Goal: Check status: Check status

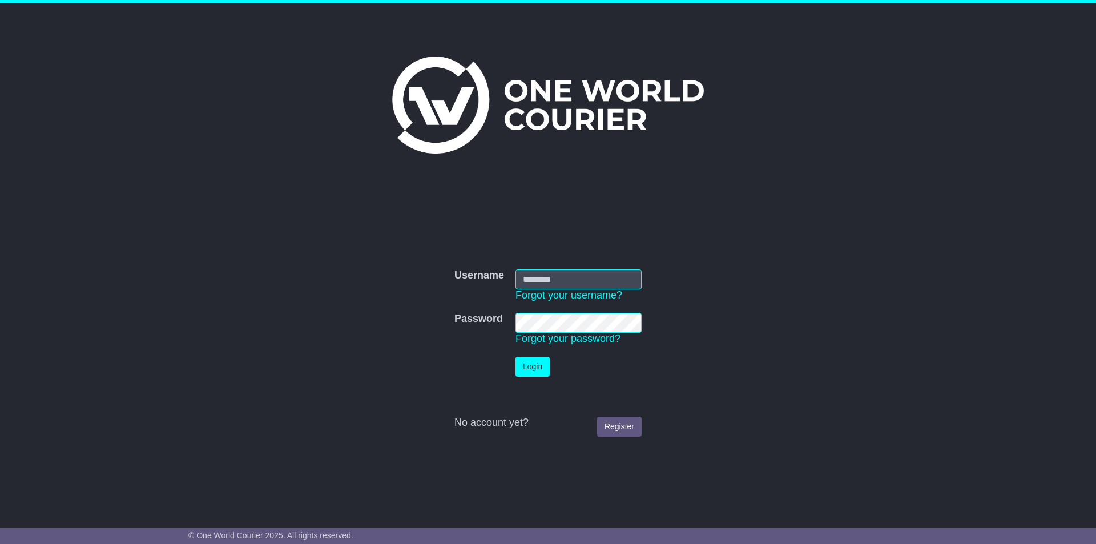
type input "**********"
click at [536, 369] on button "Login" at bounding box center [533, 367] width 34 height 20
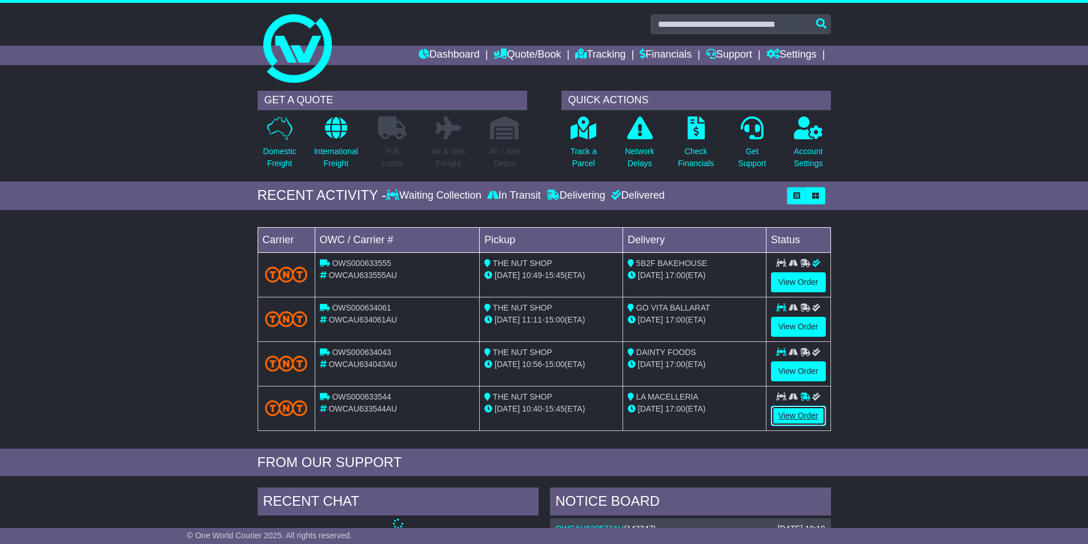
click at [779, 419] on link "View Order" at bounding box center [798, 416] width 55 height 20
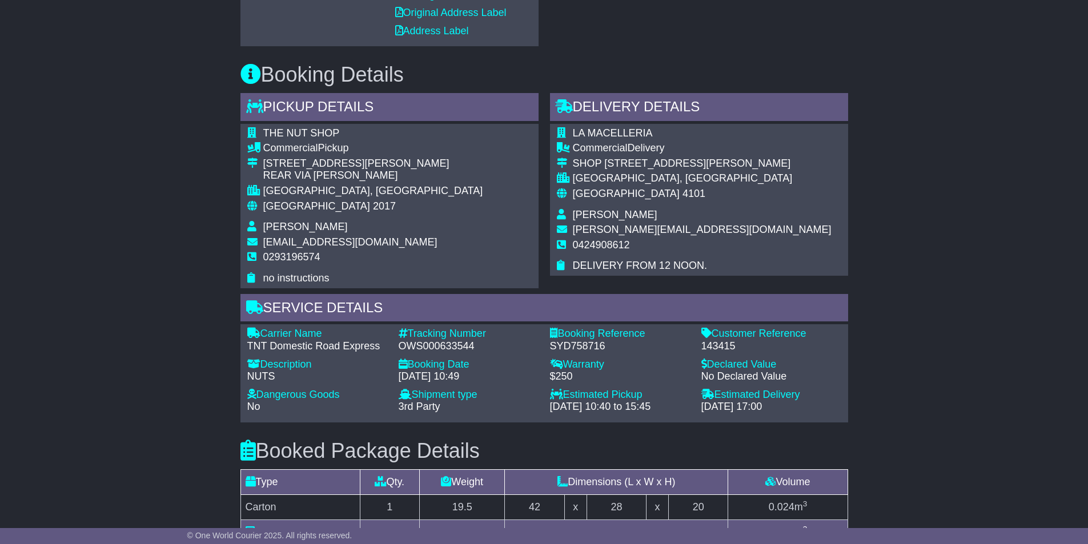
scroll to position [235, 0]
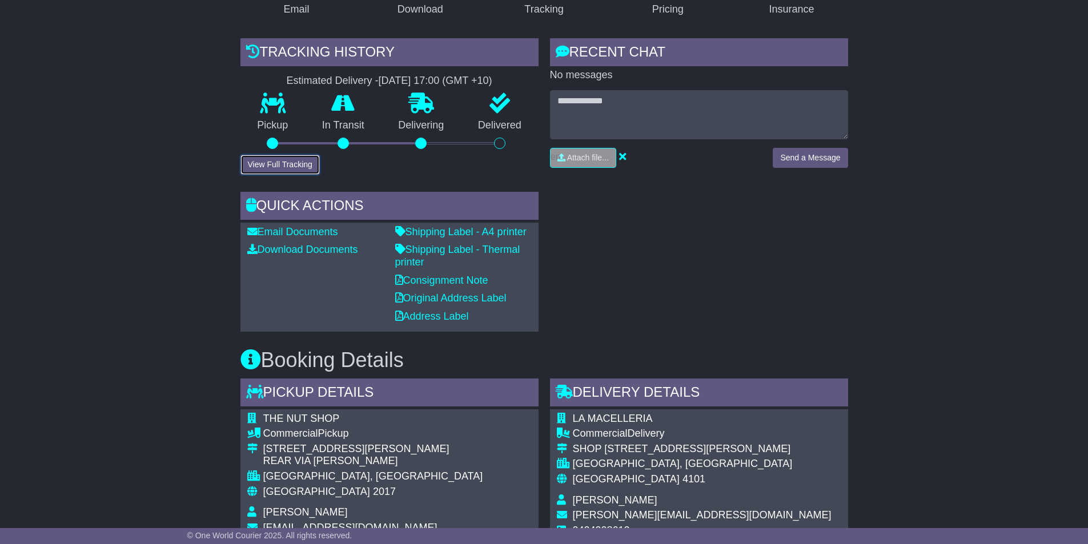
click at [308, 170] on button "View Full Tracking" at bounding box center [279, 165] width 79 height 20
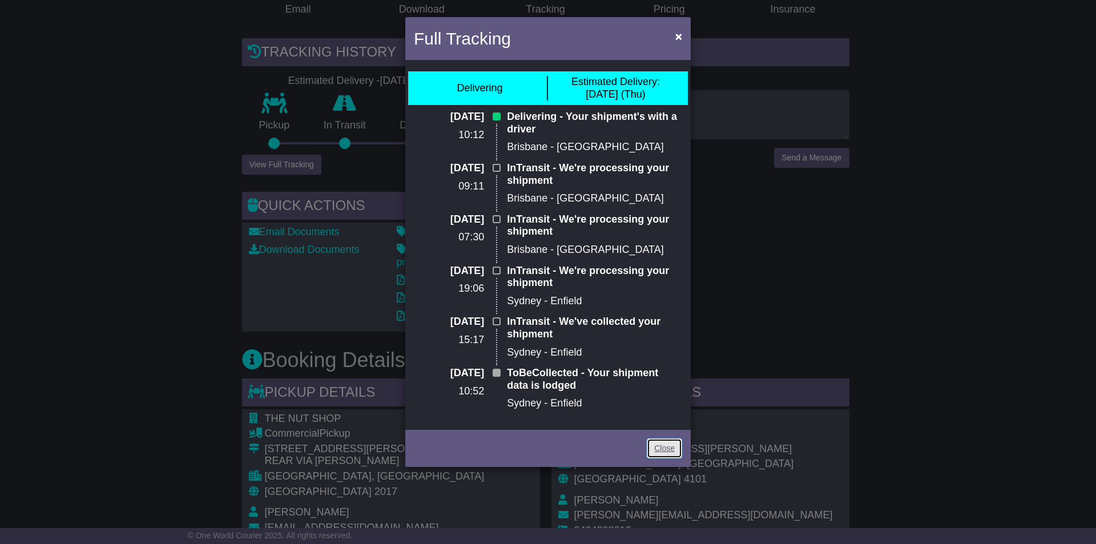
click at [668, 441] on link "Close" at bounding box center [664, 449] width 35 height 20
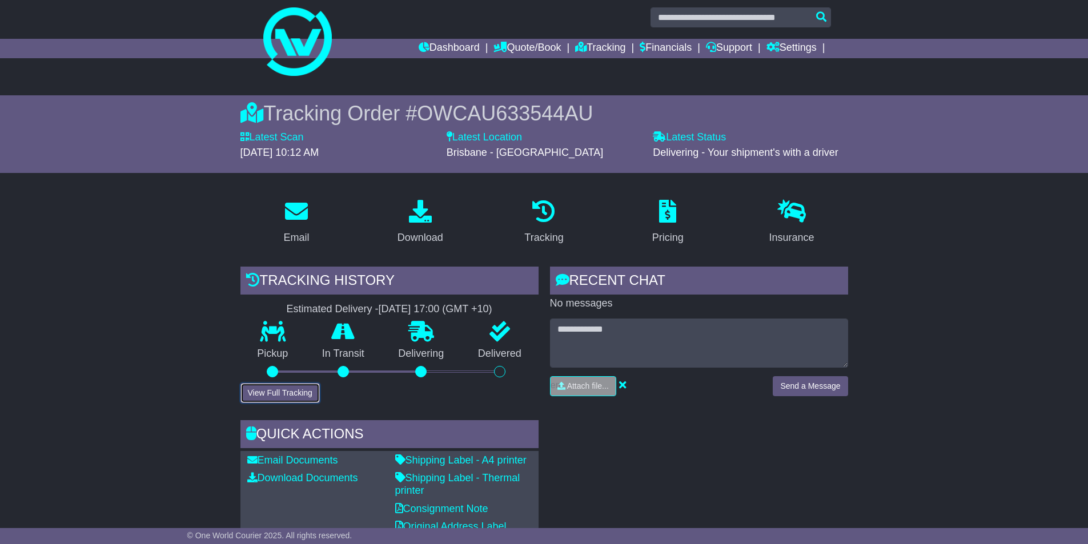
scroll to position [0, 0]
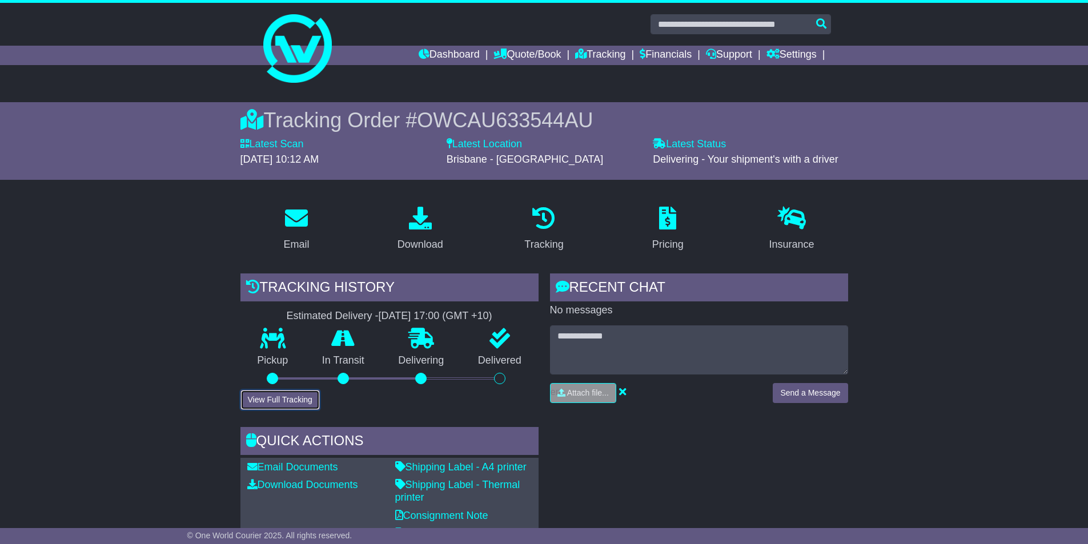
click at [300, 404] on button "View Full Tracking" at bounding box center [279, 400] width 79 height 20
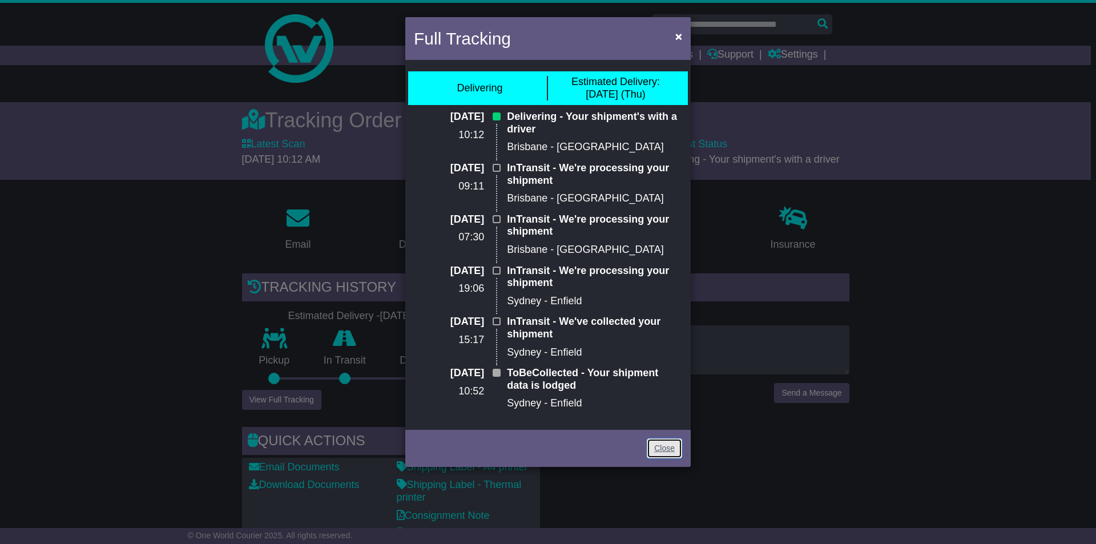
click at [664, 440] on link "Close" at bounding box center [664, 449] width 35 height 20
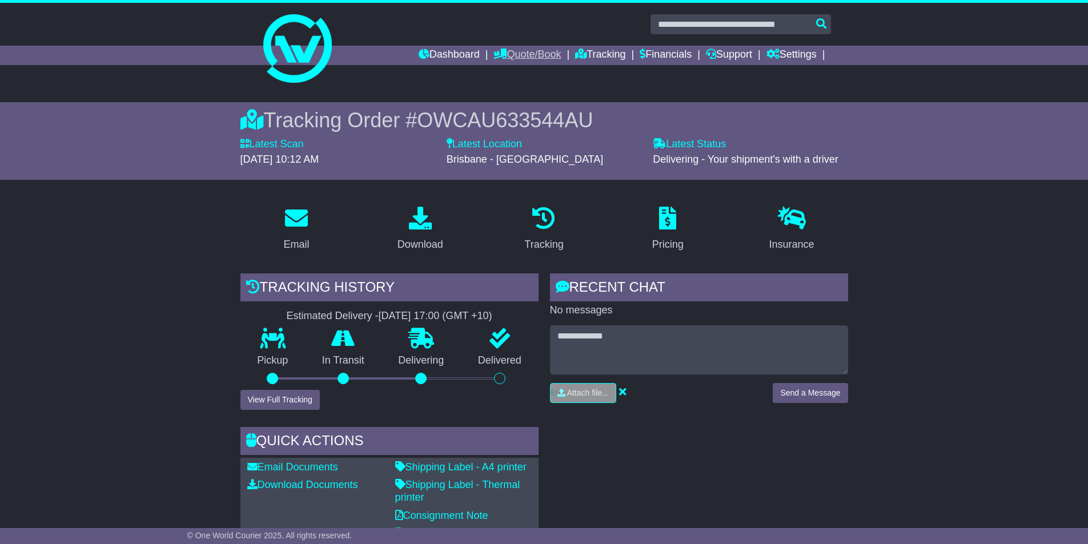
click at [510, 57] on link "Quote/Book" at bounding box center [526, 55] width 67 height 19
click at [514, 69] on link "Domestic" at bounding box center [539, 75] width 90 height 13
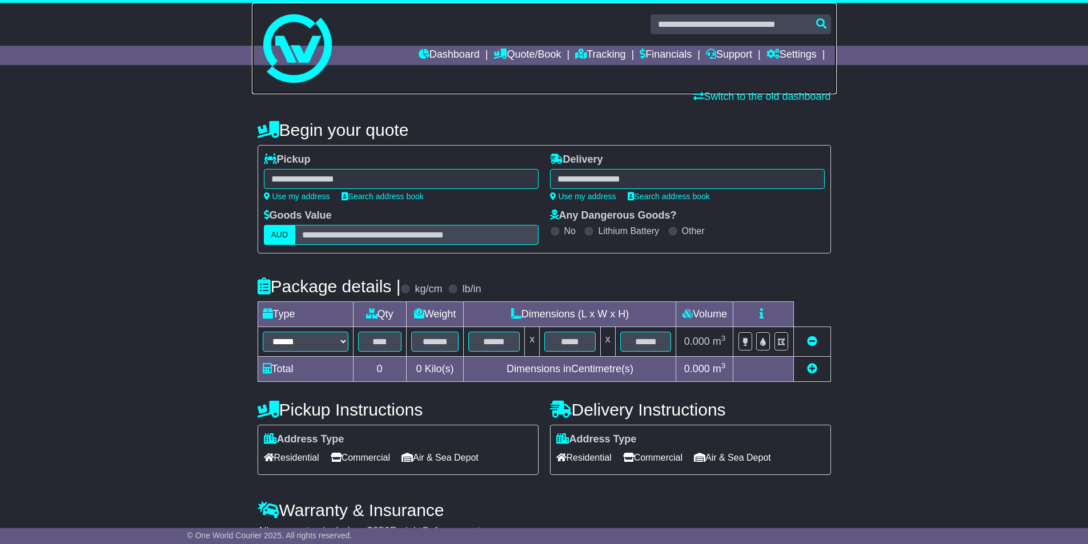
click at [605, 45] on link at bounding box center [544, 48] width 585 height 91
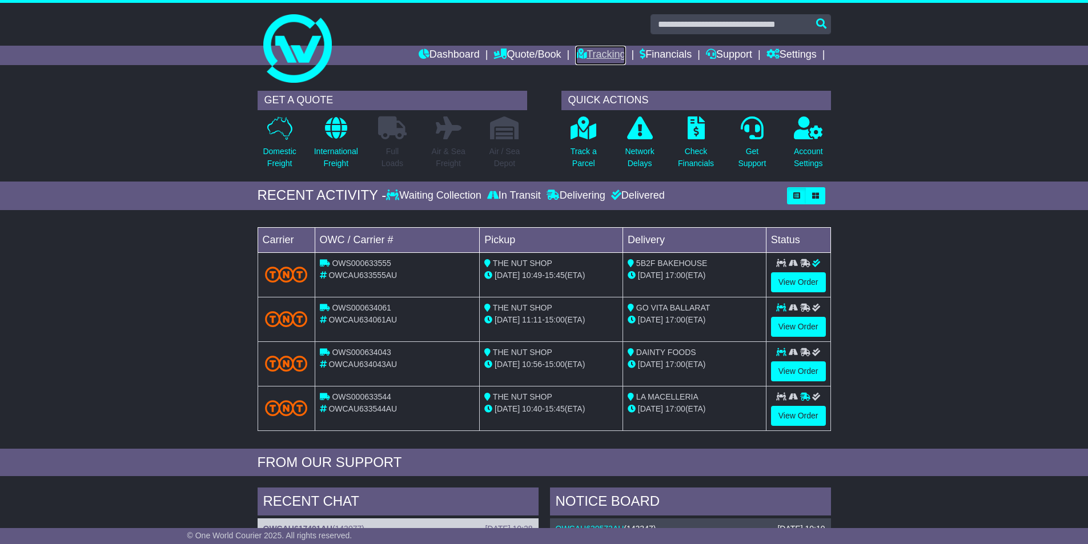
click at [595, 52] on link "Tracking" at bounding box center [600, 55] width 50 height 19
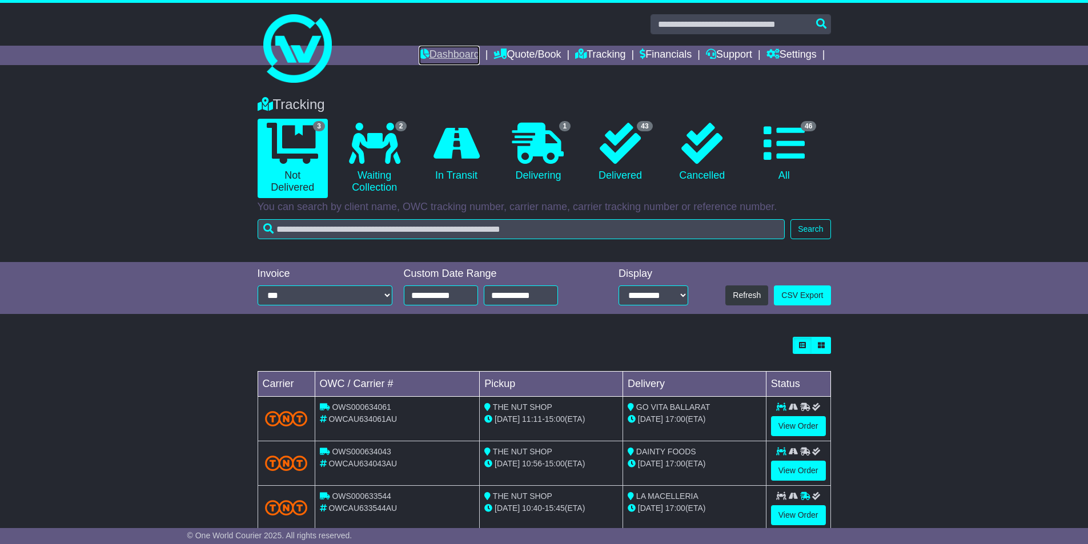
click at [424, 50] on link "Dashboard" at bounding box center [449, 55] width 61 height 19
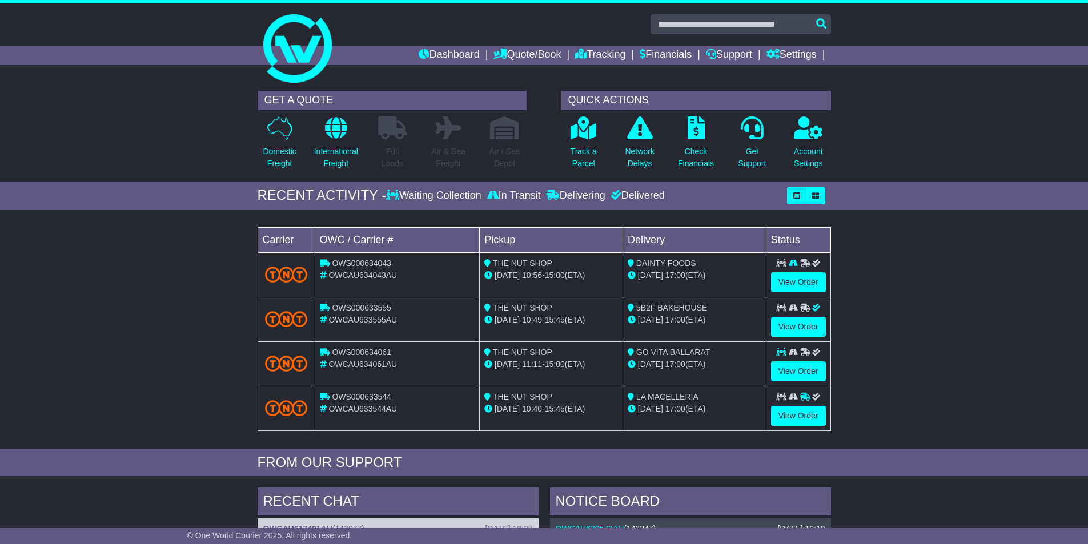
scroll to position [228, 0]
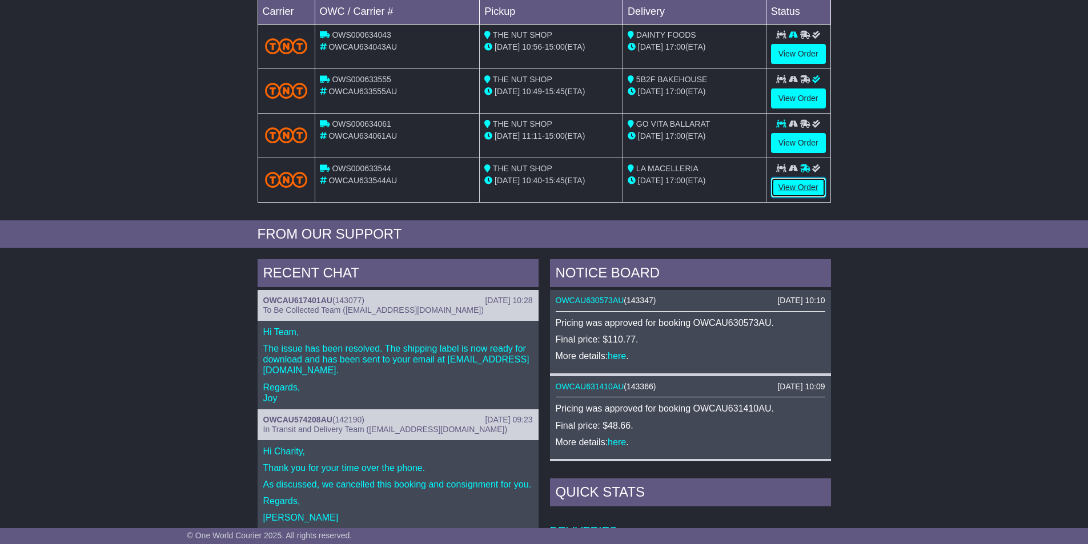
click at [790, 191] on link "View Order" at bounding box center [798, 188] width 55 height 20
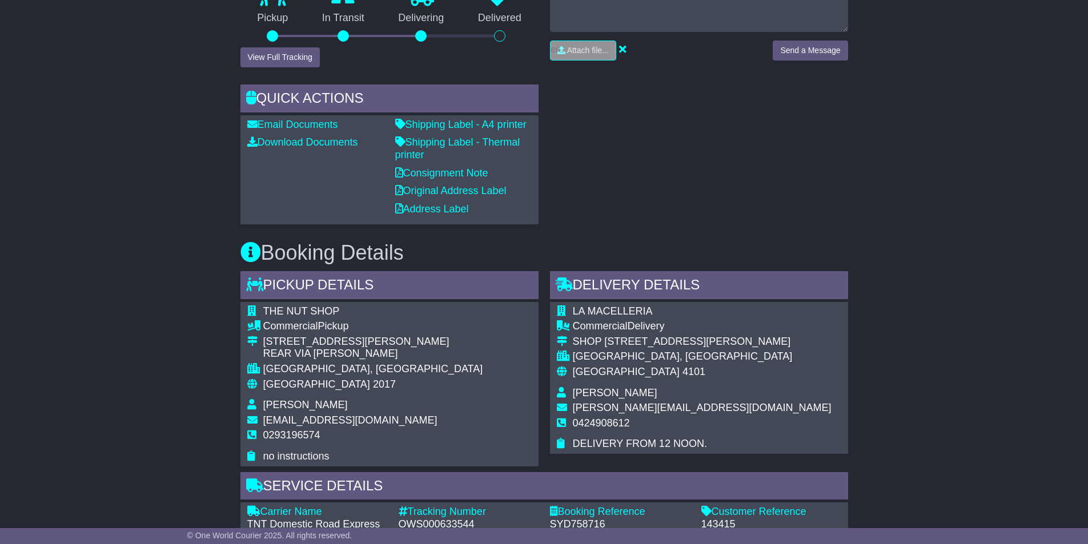
scroll to position [114, 0]
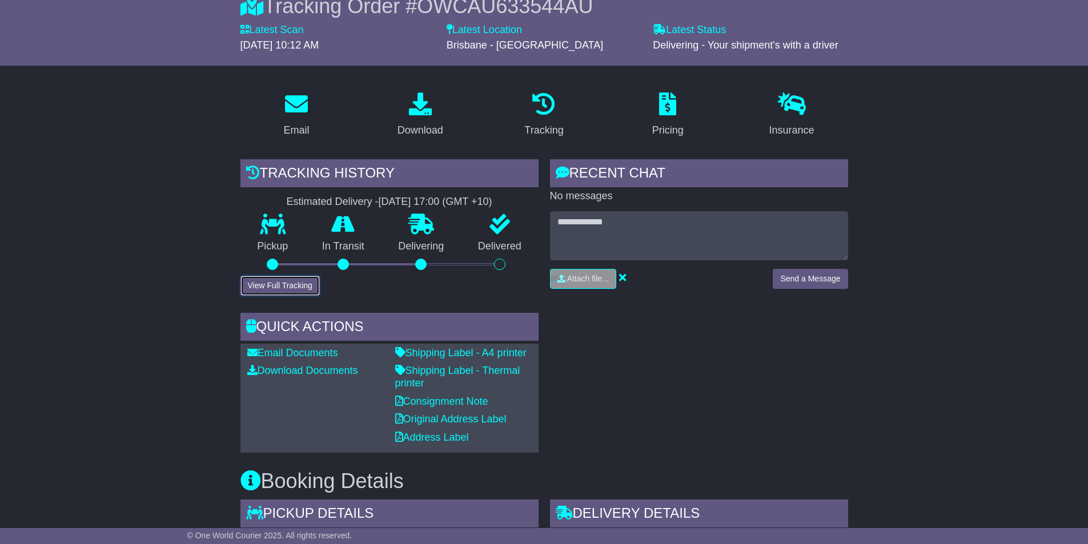
click at [289, 287] on button "View Full Tracking" at bounding box center [279, 286] width 79 height 20
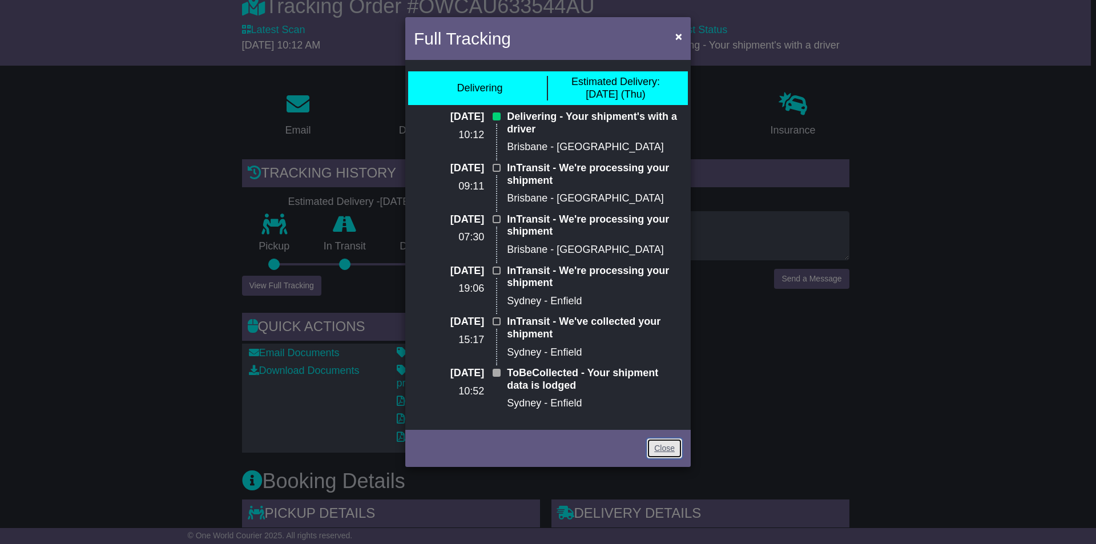
click at [657, 441] on link "Close" at bounding box center [664, 449] width 35 height 20
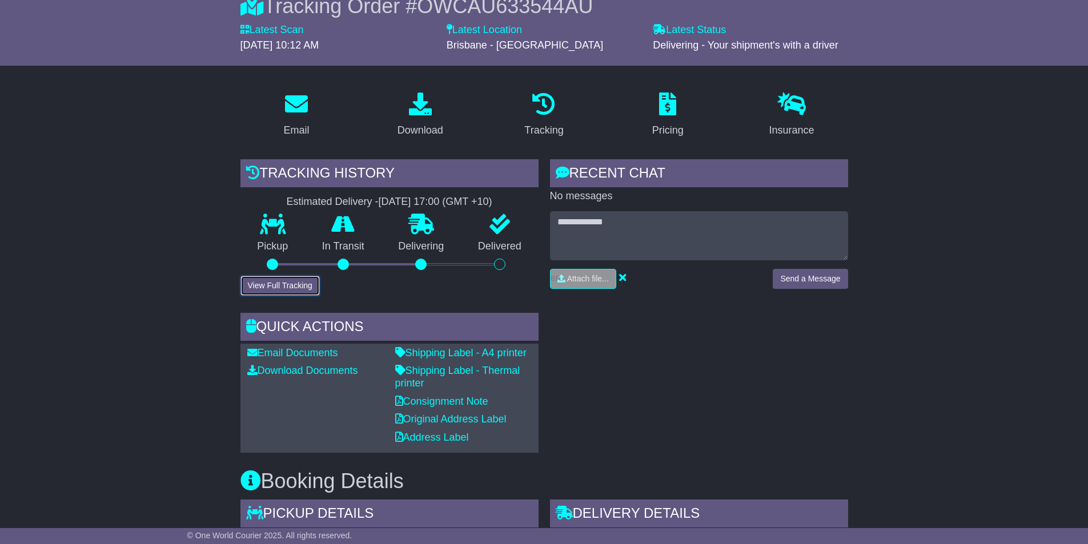
scroll to position [0, 0]
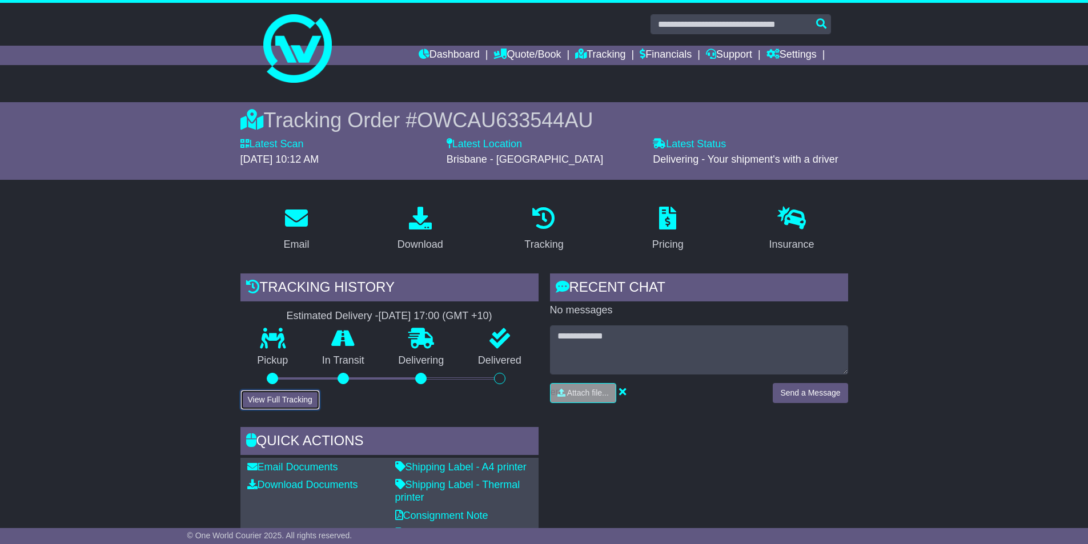
click at [291, 395] on button "View Full Tracking" at bounding box center [279, 400] width 79 height 20
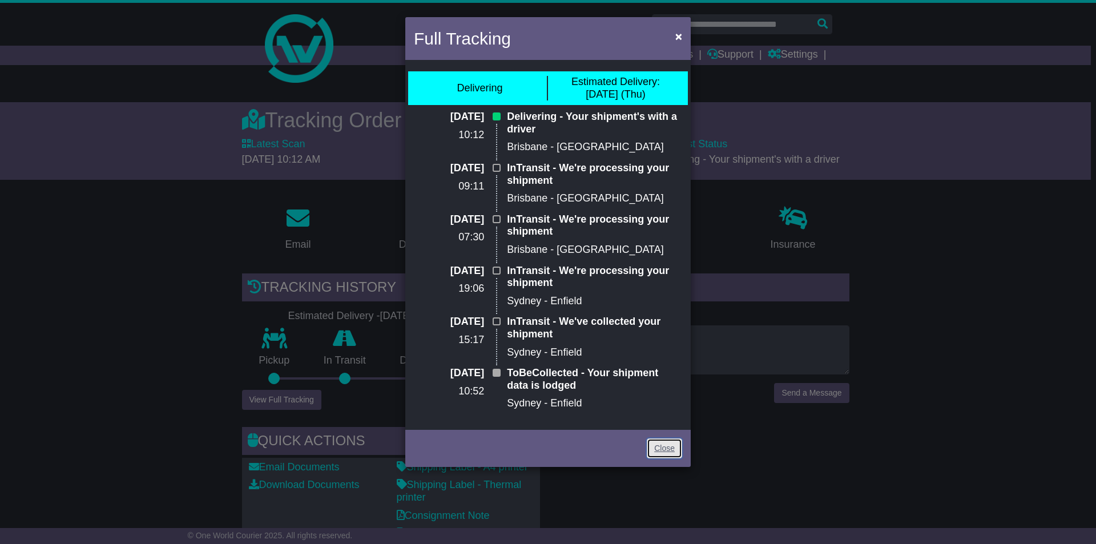
click at [663, 444] on link "Close" at bounding box center [664, 449] width 35 height 20
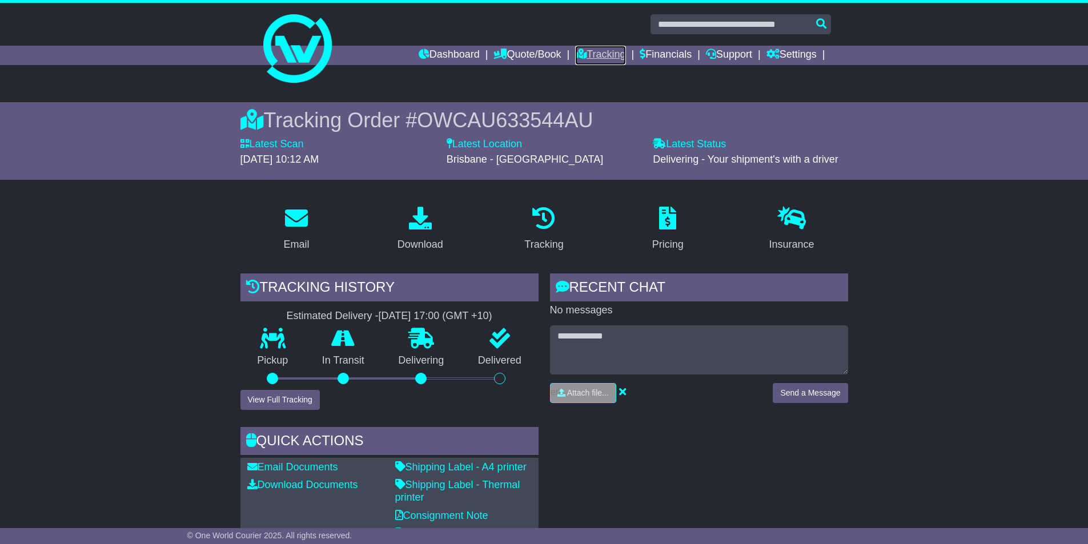
click at [592, 58] on link "Tracking" at bounding box center [600, 55] width 50 height 19
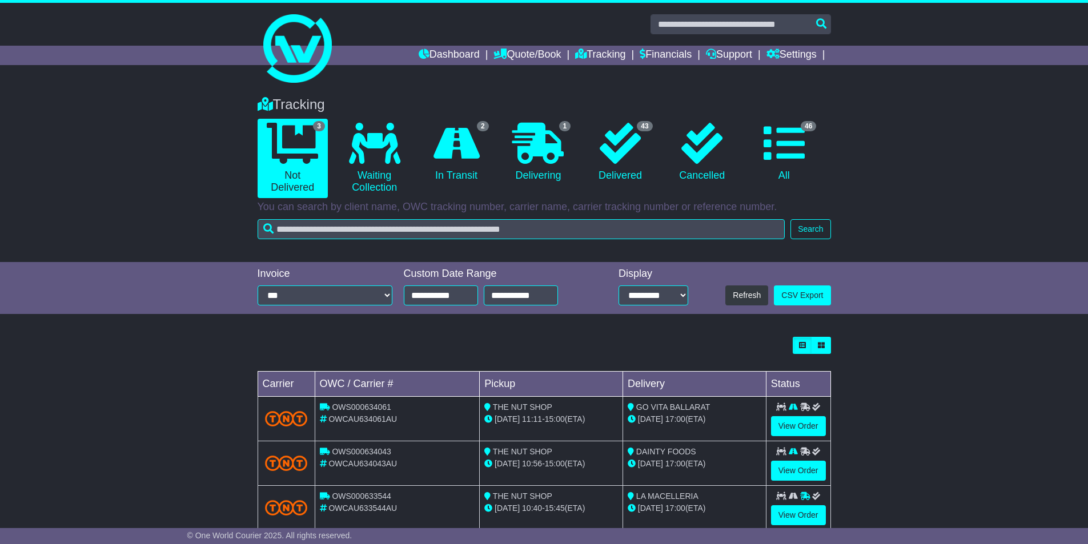
scroll to position [27, 0]
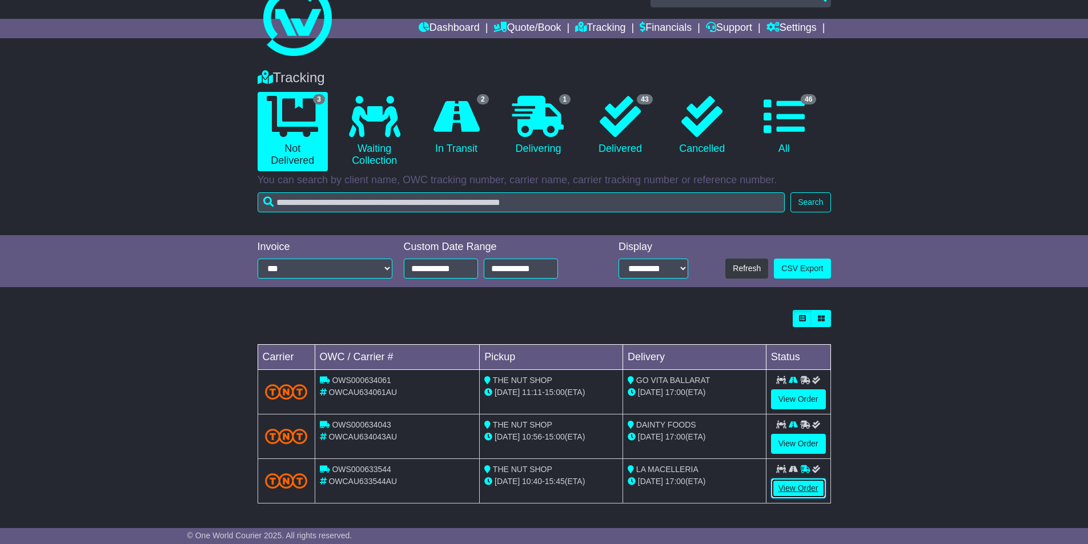
click at [804, 478] on link "View Order" at bounding box center [798, 488] width 55 height 20
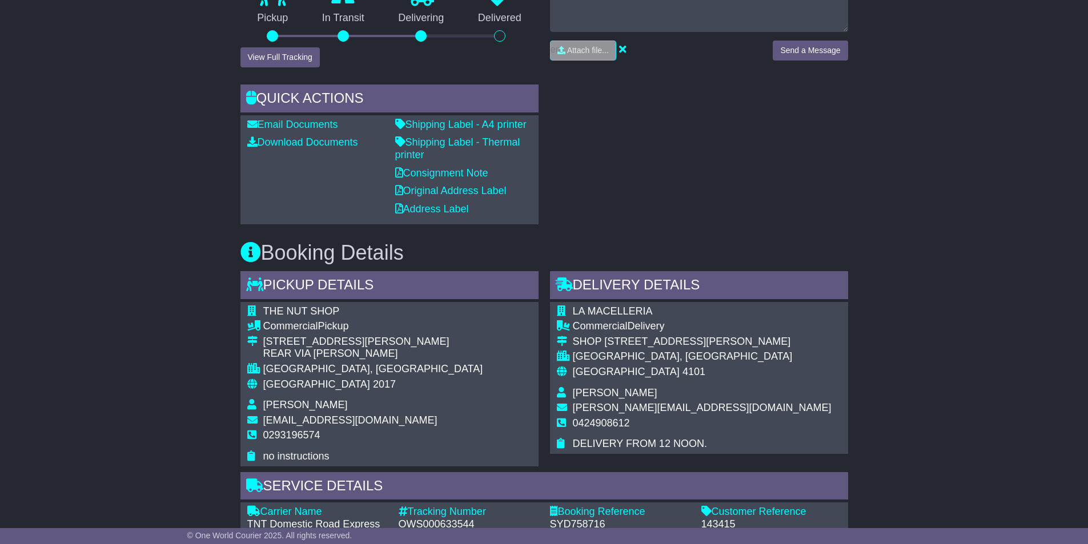
scroll to position [400, 0]
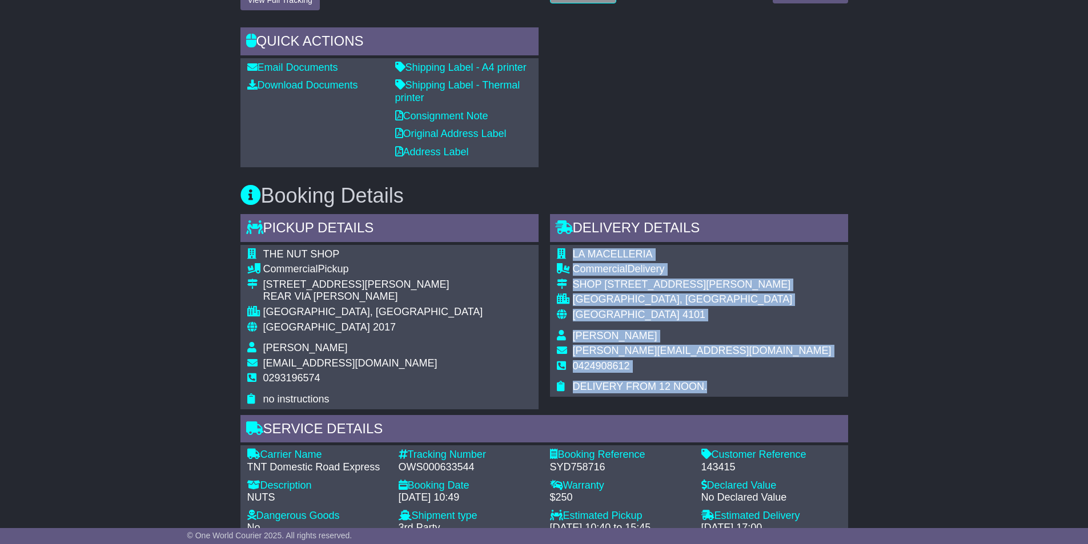
drag, startPoint x: 652, startPoint y: 383, endPoint x: 556, endPoint y: 384, distance: 96.5
click at [556, 384] on div "LA MACELLERIA Commercial Delivery SHOP 5/ 321 MONTAGUE RD WEST END, QLD Austral…" at bounding box center [699, 321] width 298 height 152
click at [597, 377] on td "0424908612" at bounding box center [702, 370] width 259 height 21
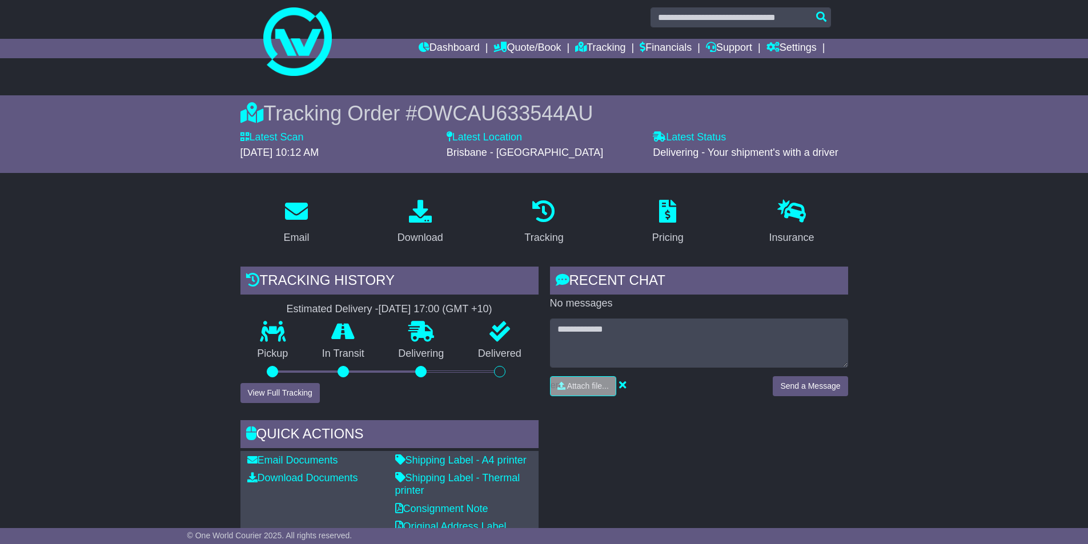
scroll to position [0, 0]
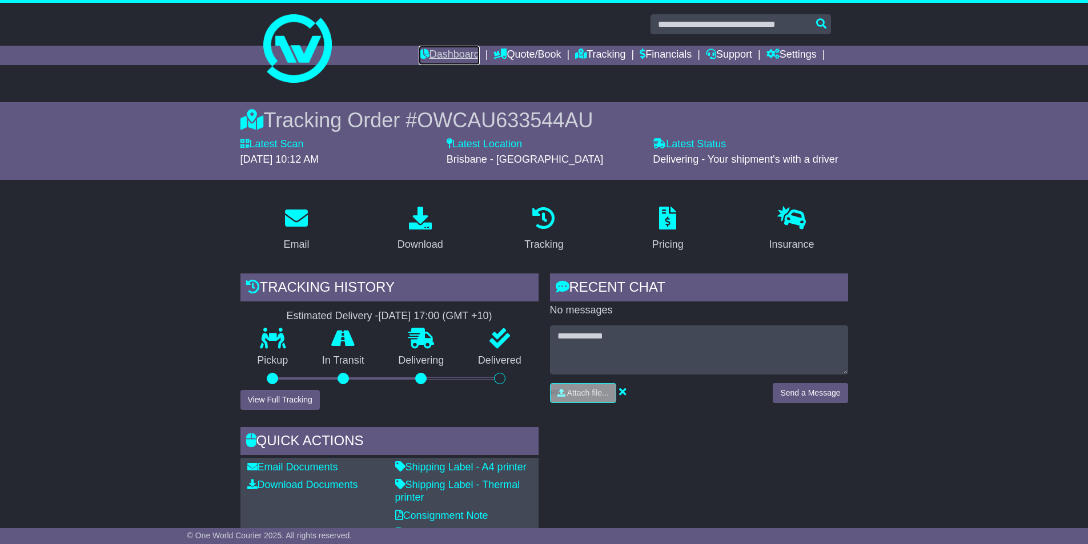
click at [428, 60] on link "Dashboard" at bounding box center [449, 55] width 61 height 19
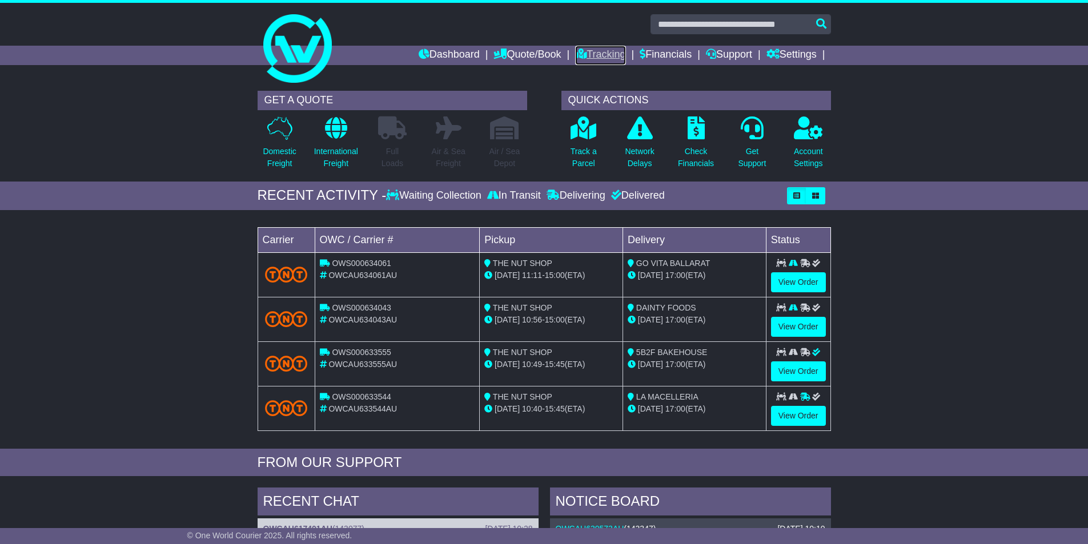
click at [606, 49] on link "Tracking" at bounding box center [600, 55] width 50 height 19
